Goal: Information Seeking & Learning: Learn about a topic

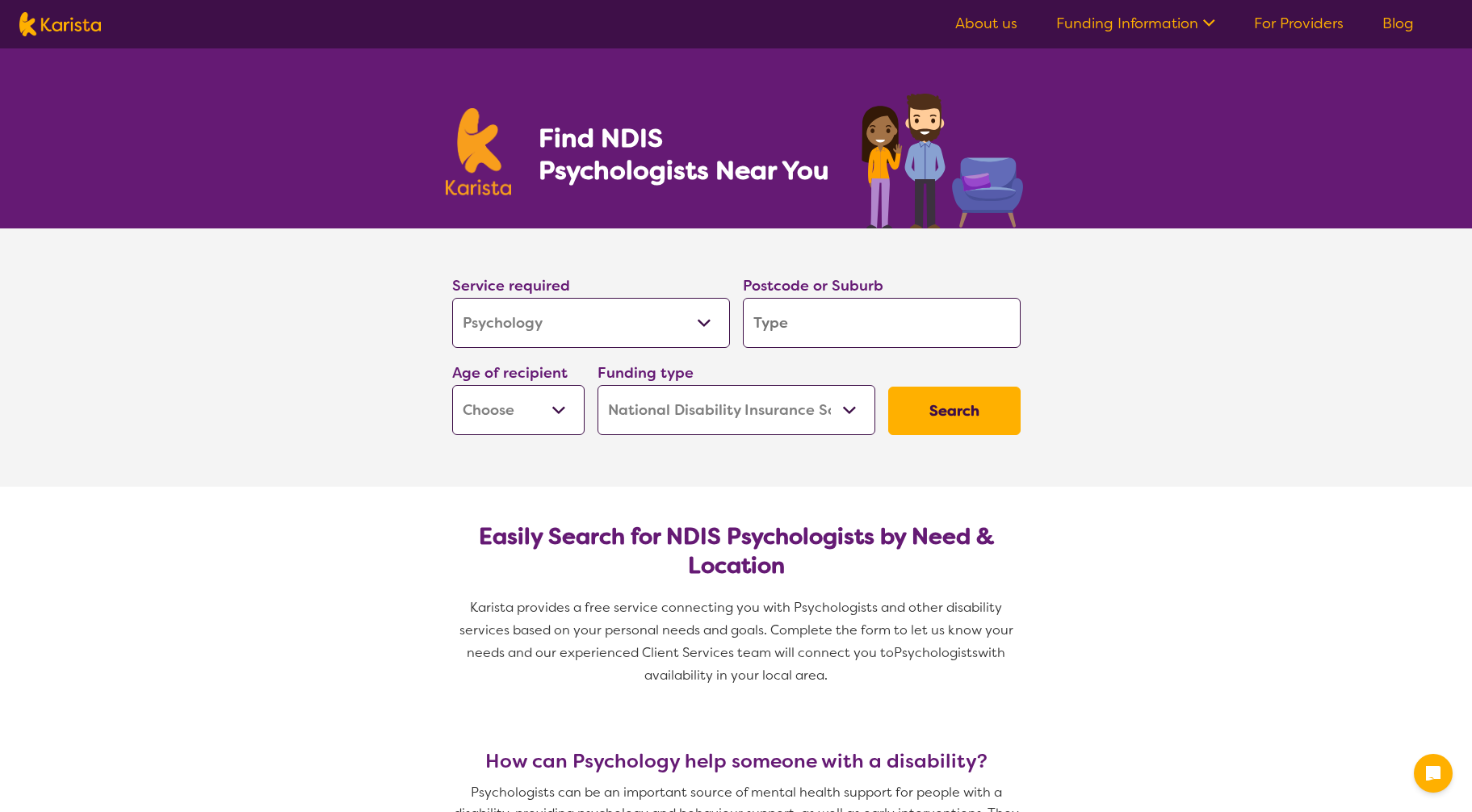
select select "Psychology"
select select "NDIS"
select select "Psychology"
select select "NDIS"
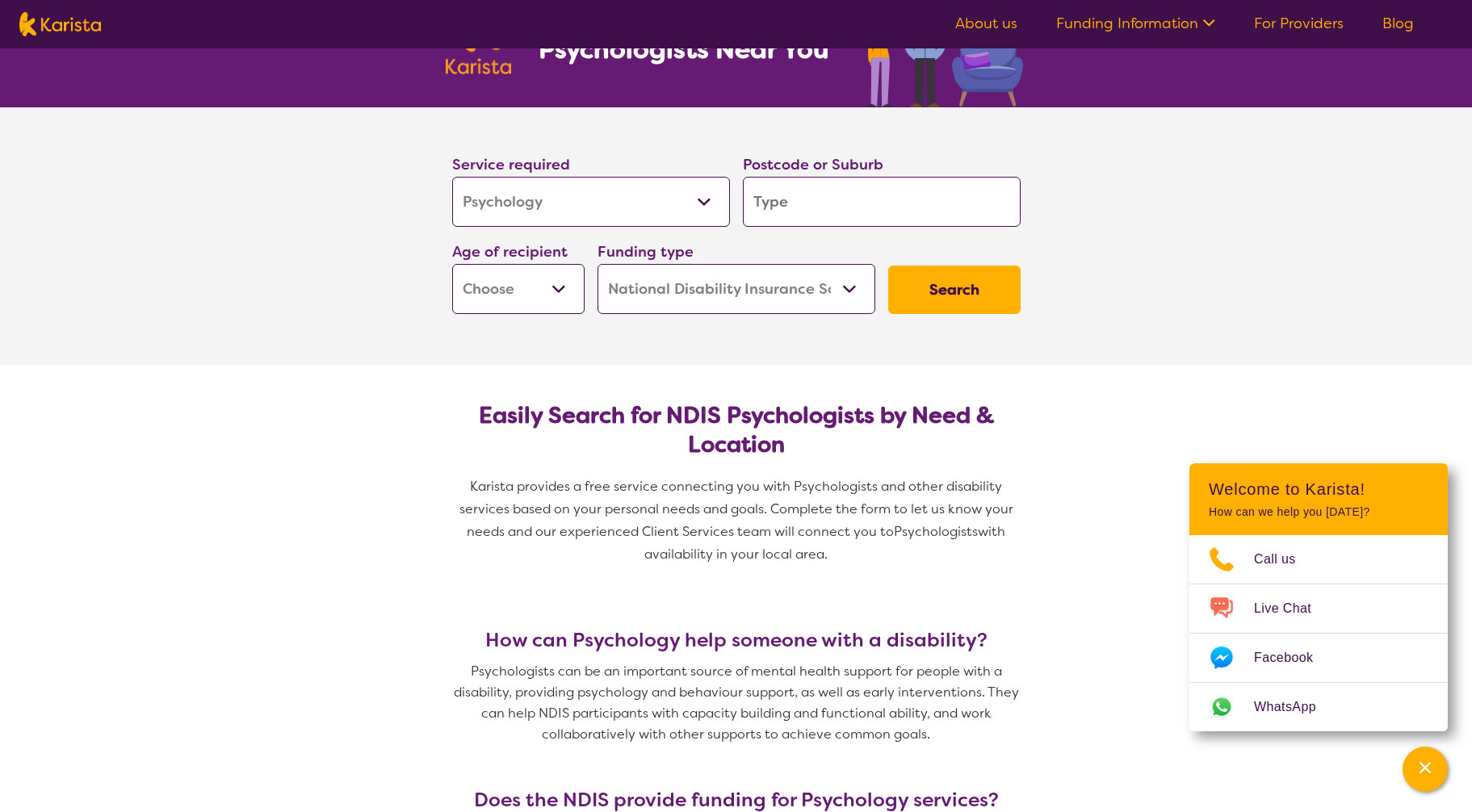
drag, startPoint x: 821, startPoint y: 205, endPoint x: 755, endPoint y: 200, distance: 66.4
click at [755, 200] on input "search" at bounding box center [882, 202] width 278 height 50
type input "4"
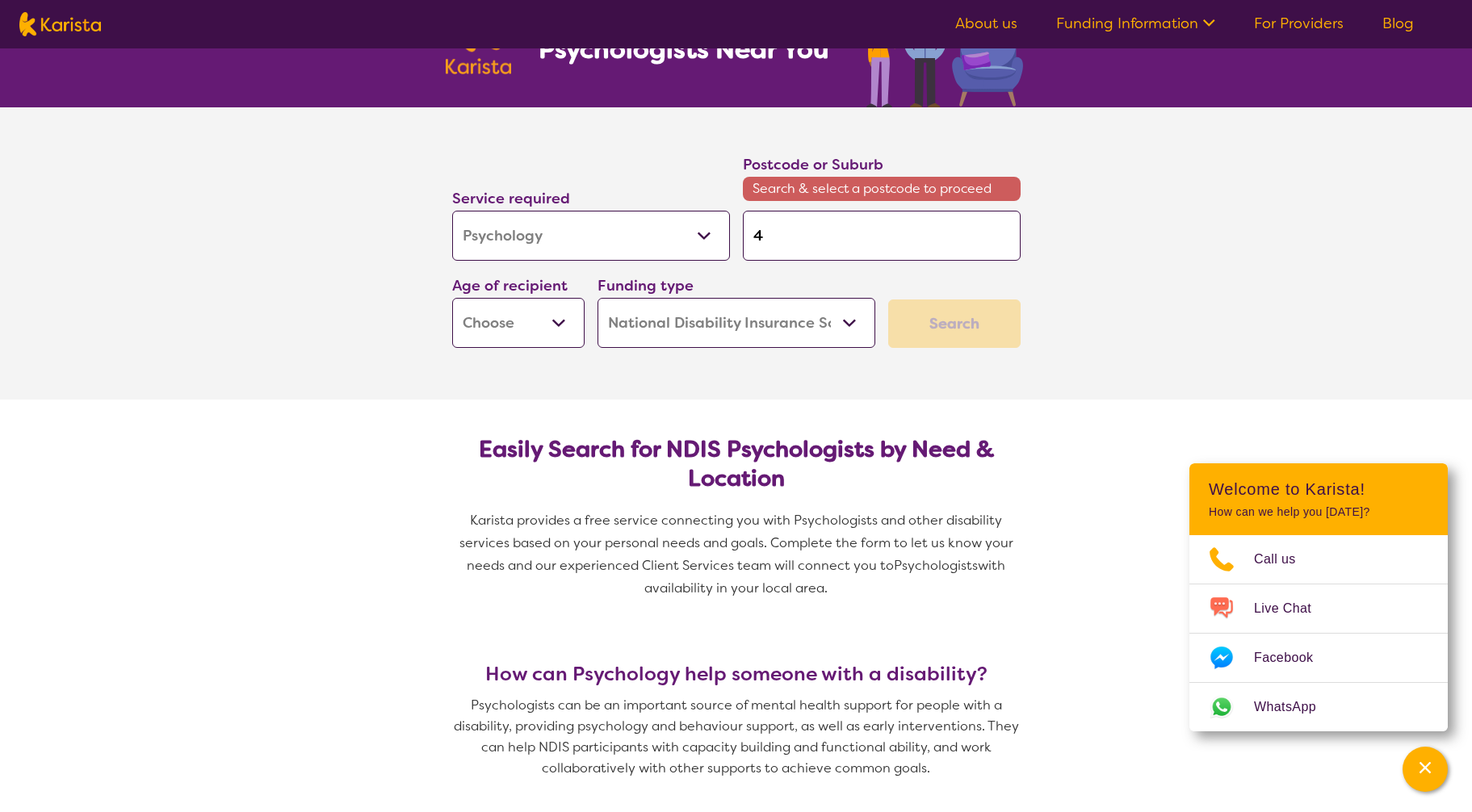
type input "41"
type input "410"
type input "4105"
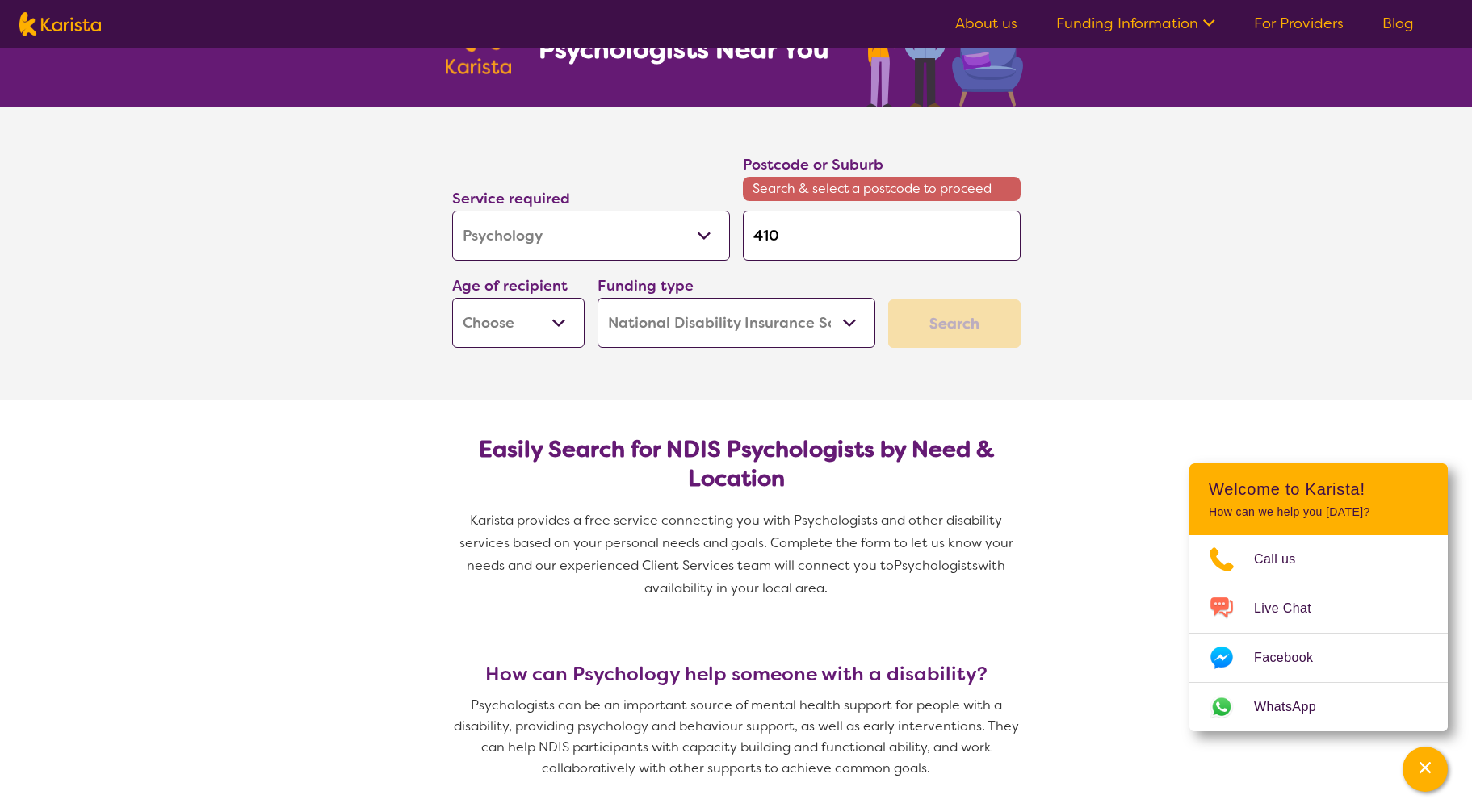
type input "4105"
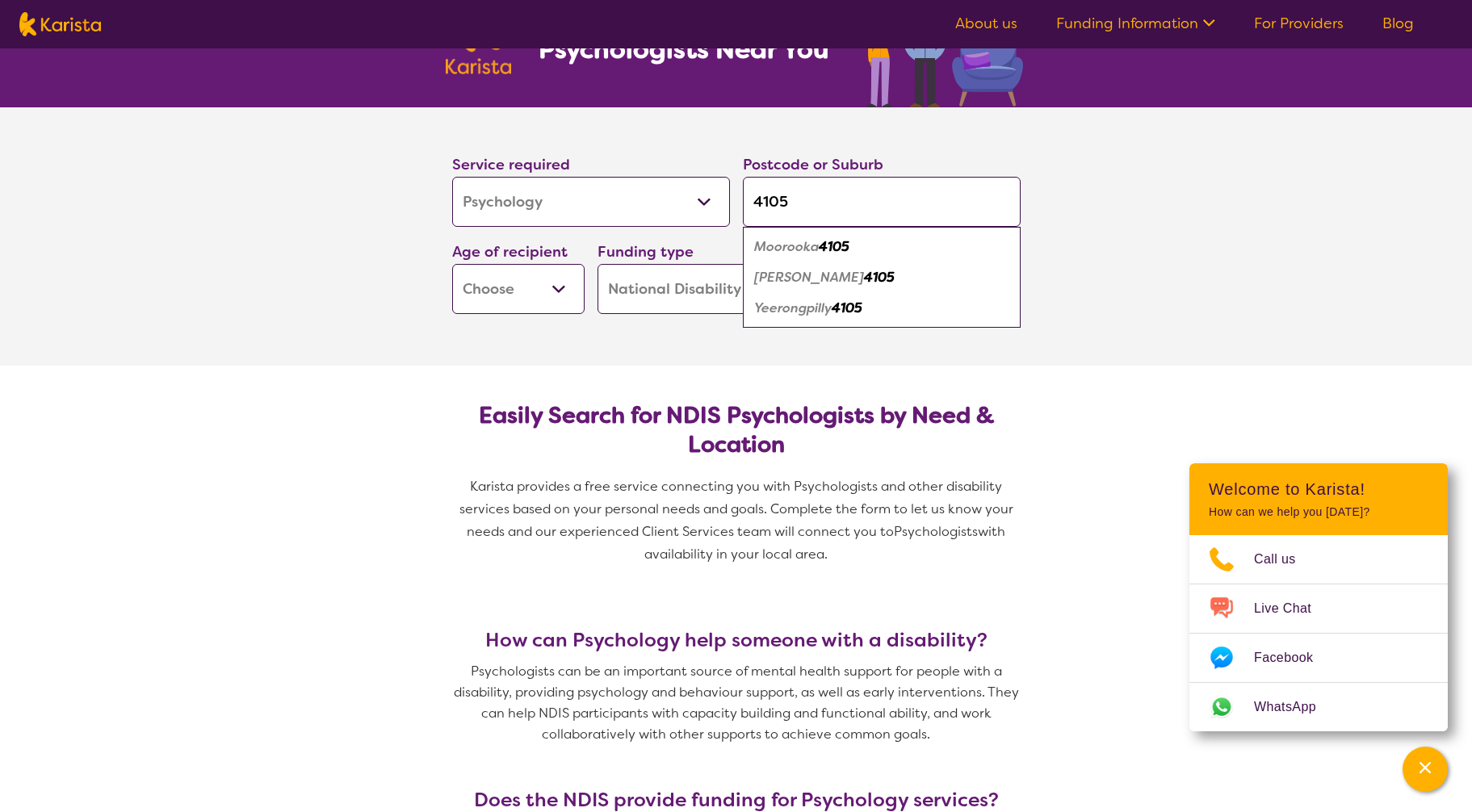
type input "4105"
click at [788, 249] on em "Moorooka" at bounding box center [786, 246] width 65 height 17
click at [552, 287] on select "Early Childhood - 0 to 9 Child - 10 to 11 Adolescent - 12 to 17 Adult - 18 to 6…" at bounding box center [518, 289] width 132 height 50
select select "AD"
click at [452, 264] on select "Early Childhood - 0 to 9 Child - 10 to 11 Adolescent - 12 to 17 Adult - 18 to 6…" at bounding box center [518, 289] width 132 height 50
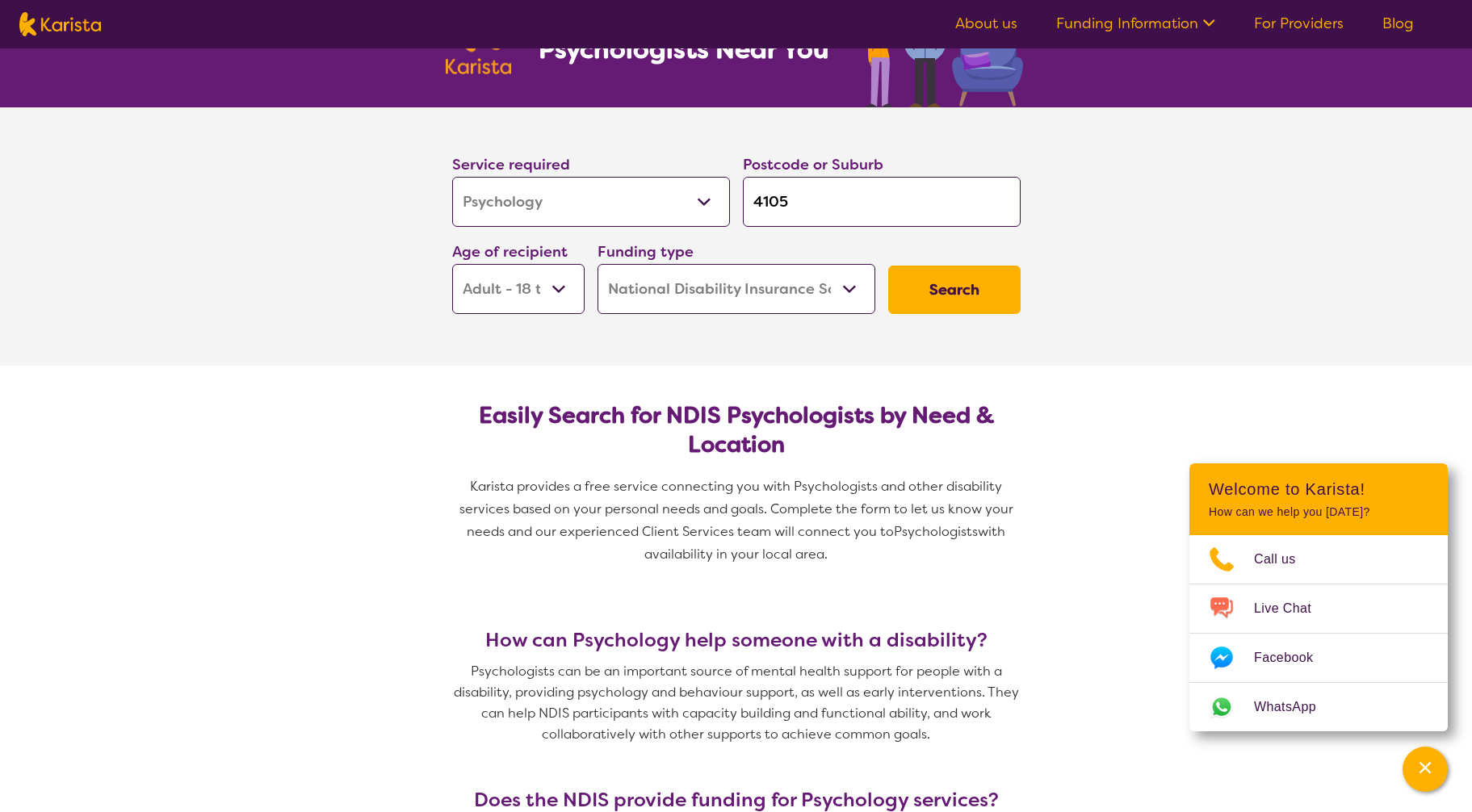
select select "AD"
click at [966, 288] on button "Search" at bounding box center [954, 290] width 132 height 48
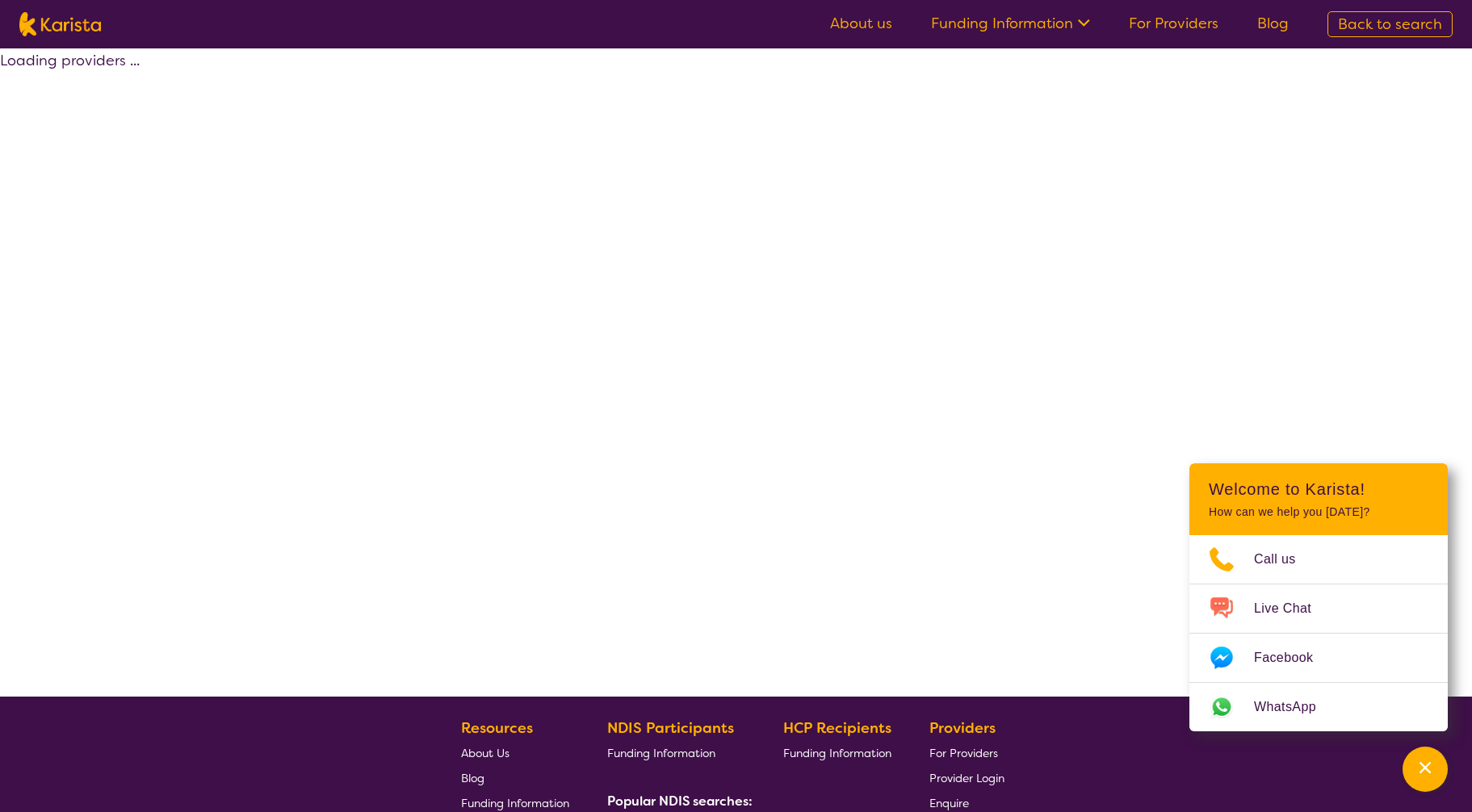
select select "by_score"
